Goal: Understand process/instructions: Learn how to perform a task or action

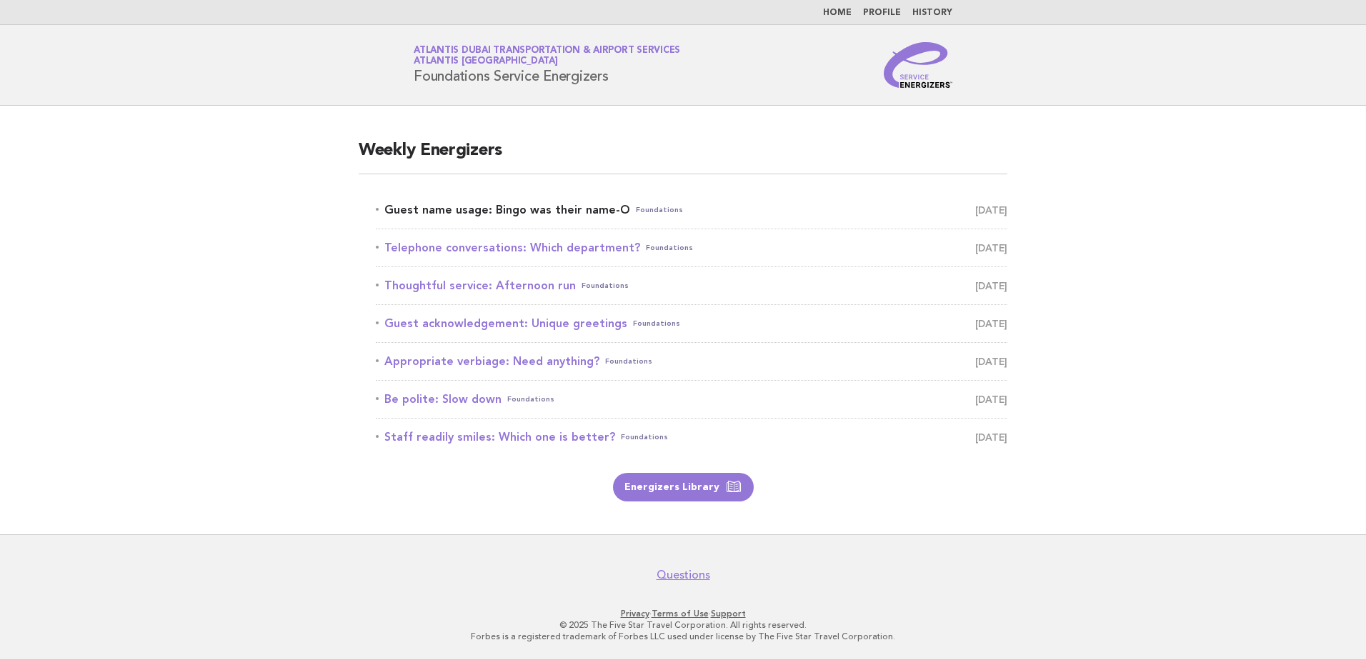
click at [636, 214] on span "Foundations" at bounding box center [659, 210] width 47 height 20
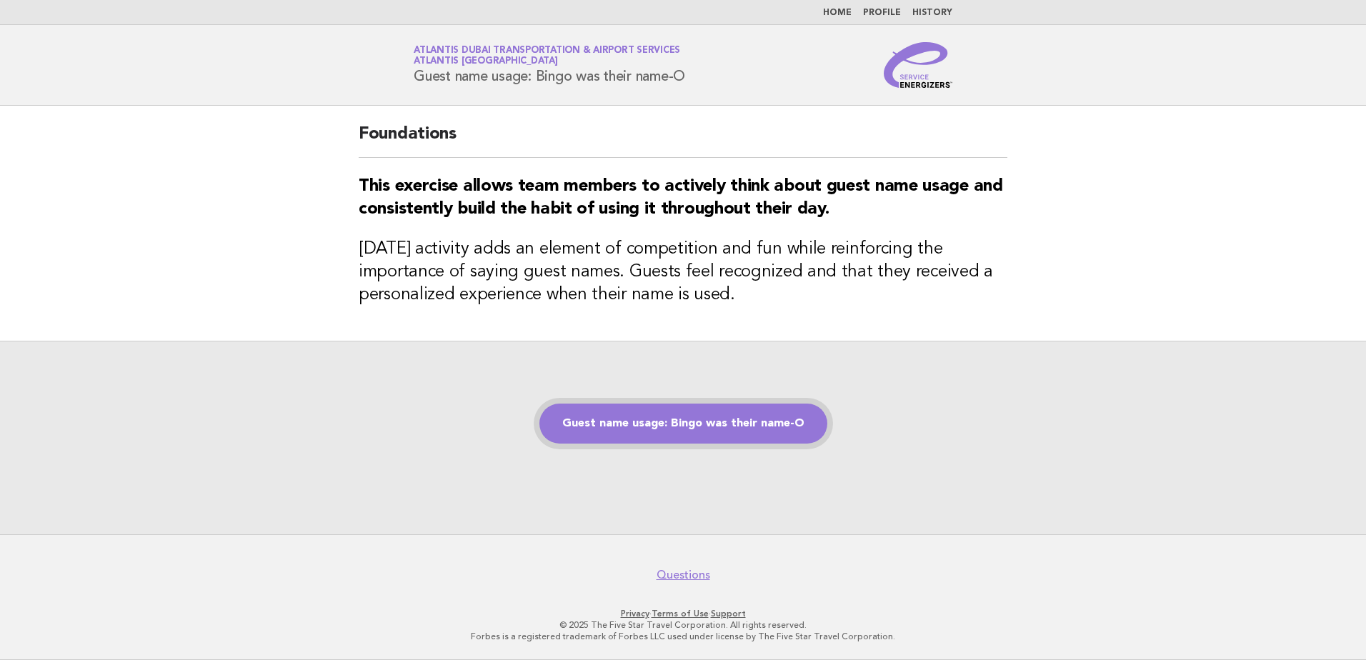
click at [696, 431] on link "Guest name usage: Bingo was their name-O" at bounding box center [683, 424] width 288 height 40
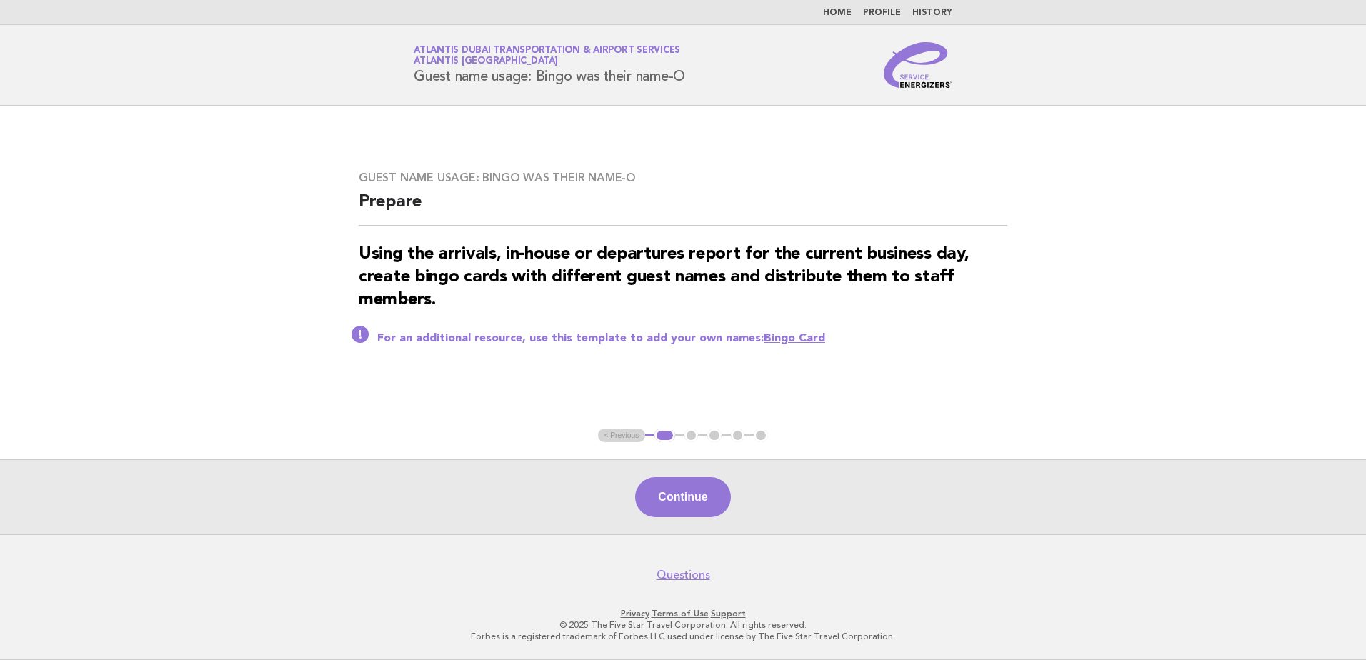
click at [681, 500] on button "Continue" at bounding box center [682, 497] width 95 height 40
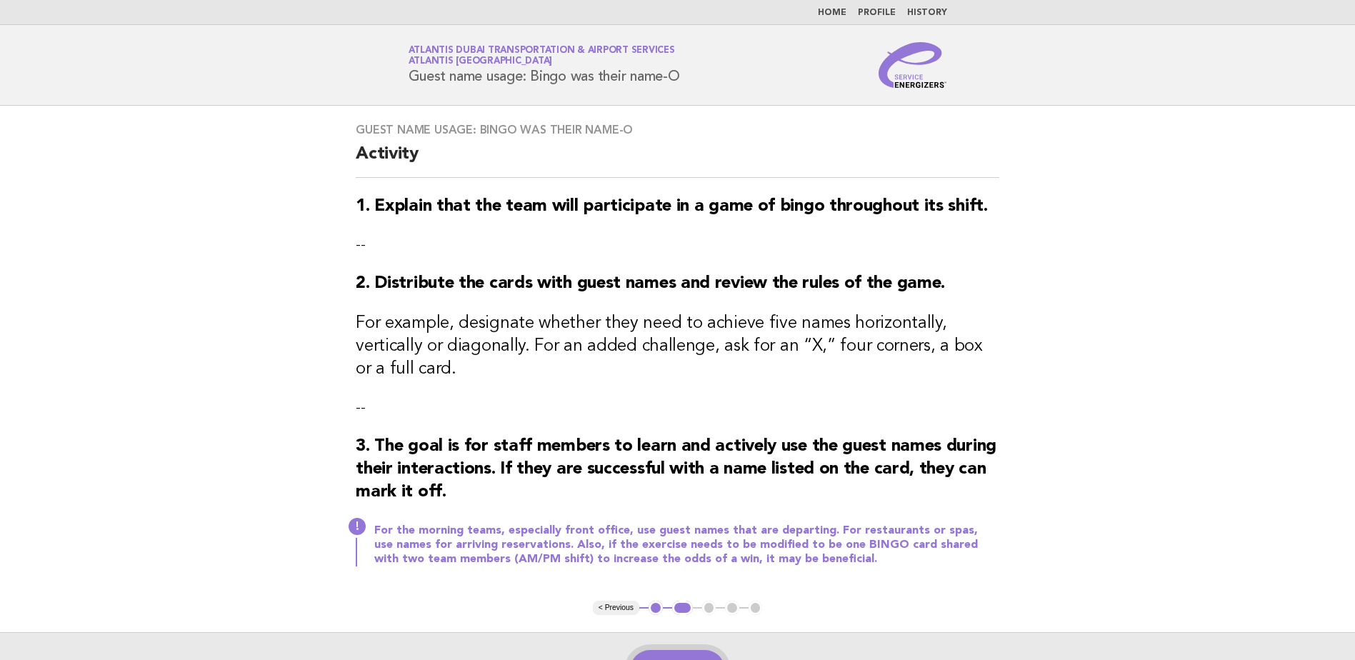
click at [679, 650] on button "Continue" at bounding box center [677, 670] width 95 height 40
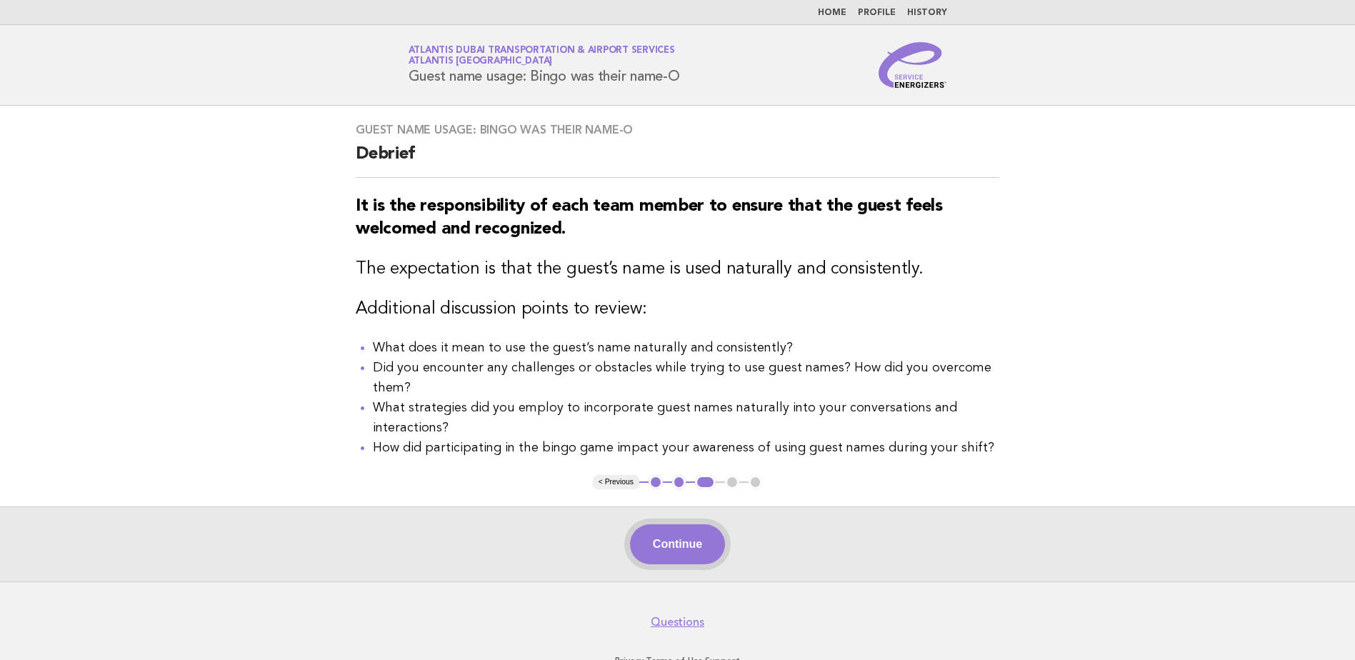
click at [667, 550] on button "Continue" at bounding box center [677, 544] width 95 height 40
